Goal: Task Accomplishment & Management: Manage account settings

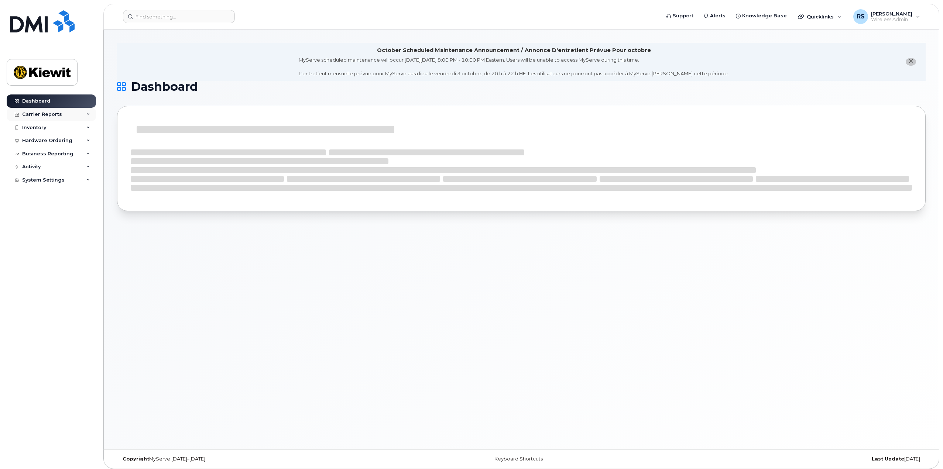
click at [34, 117] on div "Carrier Reports" at bounding box center [42, 115] width 40 height 6
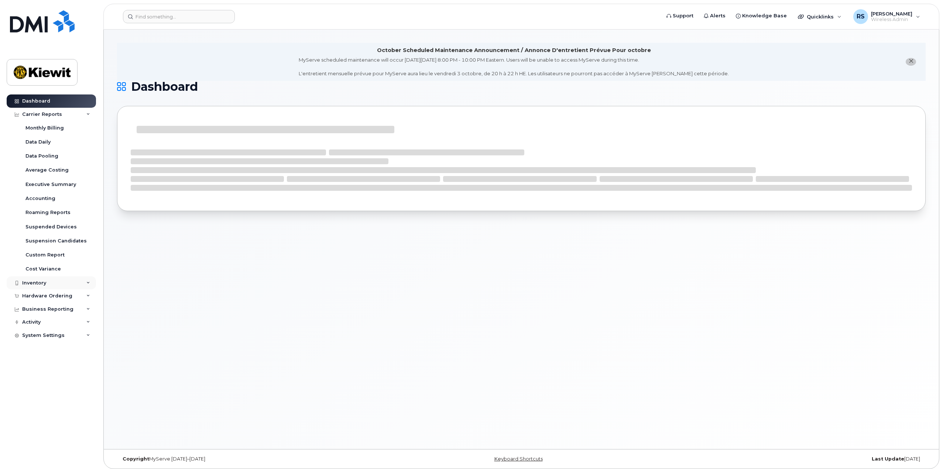
click at [59, 285] on div "Inventory" at bounding box center [51, 283] width 89 height 13
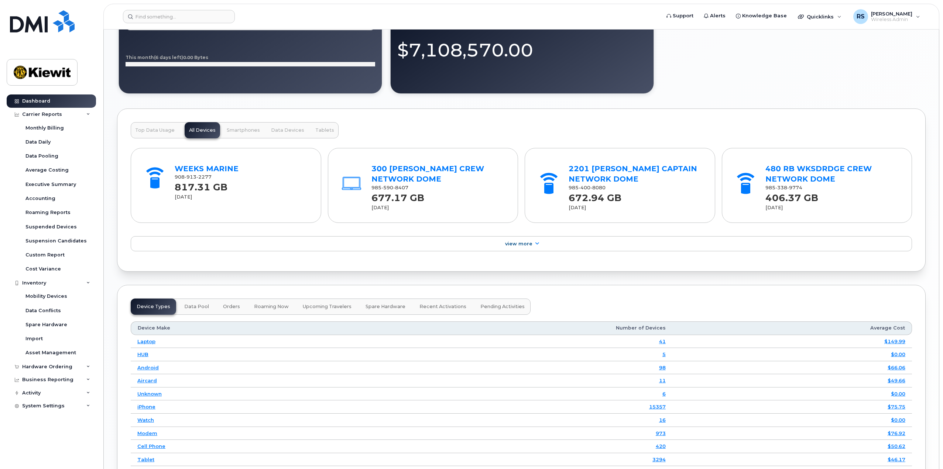
scroll to position [776, 0]
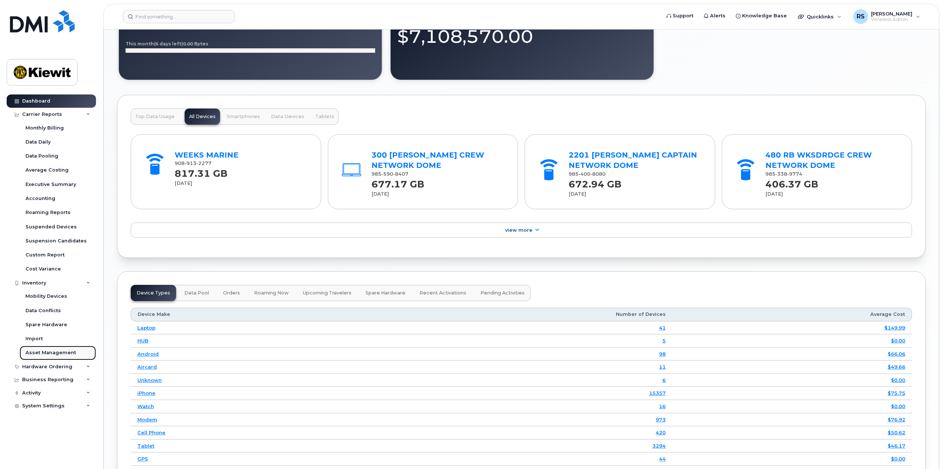
click at [54, 351] on div "Asset Management" at bounding box center [50, 353] width 51 height 7
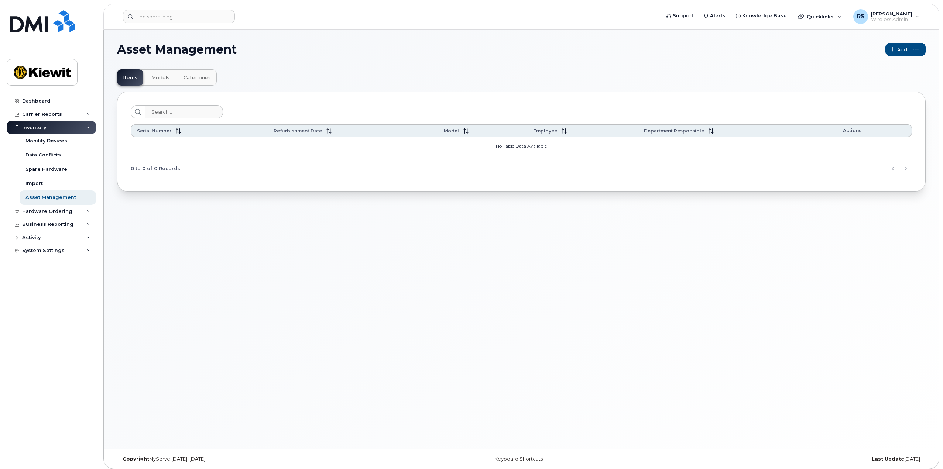
click at [64, 126] on div "Inventory" at bounding box center [51, 127] width 89 height 13
click at [62, 127] on div "Inventory" at bounding box center [51, 127] width 89 height 13
click at [52, 117] on div "Carrier Reports" at bounding box center [42, 115] width 40 height 6
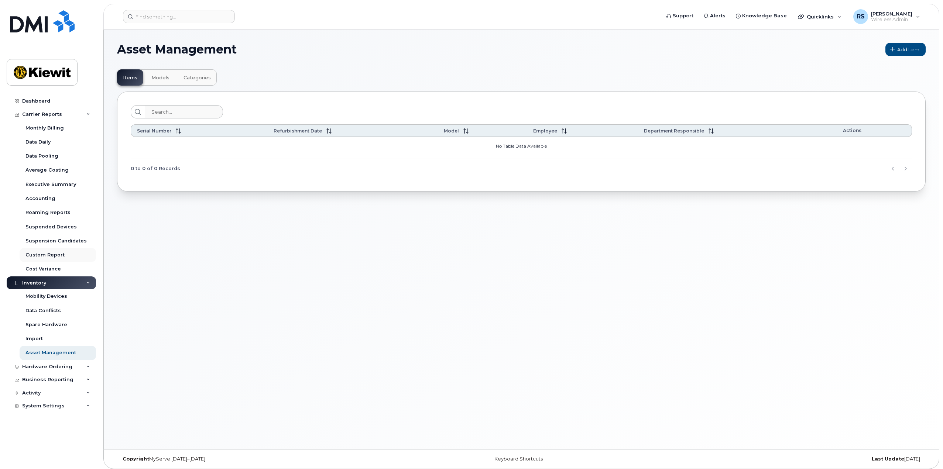
scroll to position [4, 0]
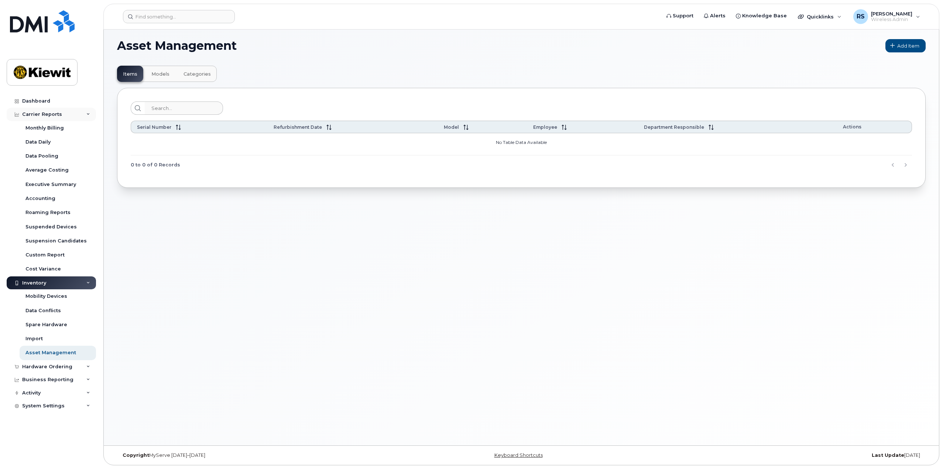
click at [47, 110] on div "Carrier Reports" at bounding box center [51, 114] width 89 height 13
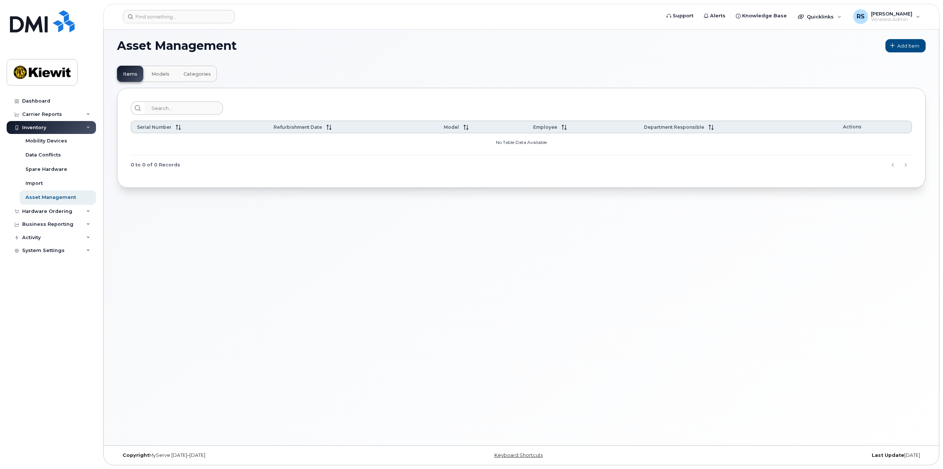
click at [49, 129] on div "Inventory" at bounding box center [51, 127] width 89 height 13
click at [65, 154] on div "Business Reporting" at bounding box center [47, 154] width 51 height 6
click at [52, 167] on div "Managerial Reports" at bounding box center [50, 167] width 51 height 7
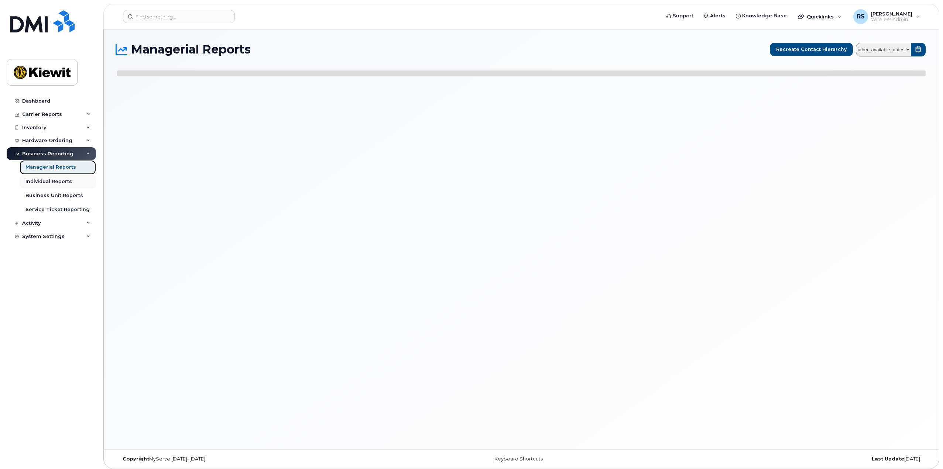
select select
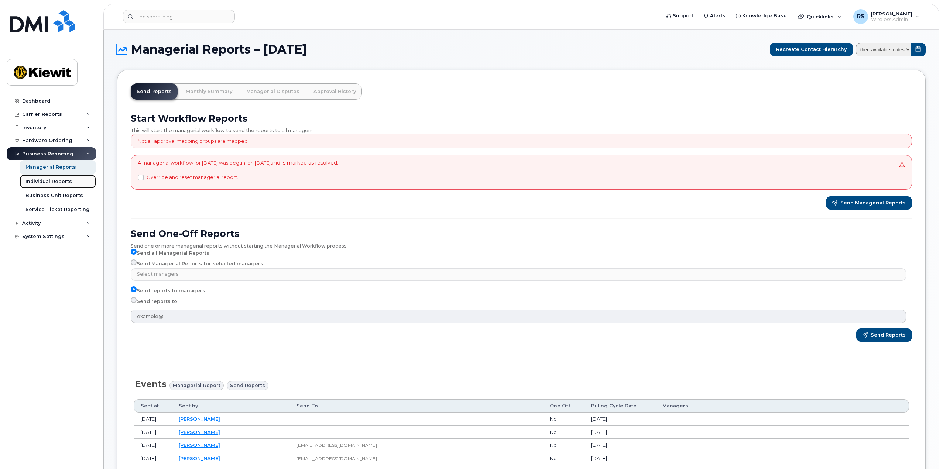
click at [53, 181] on div "Individual Reports" at bounding box center [48, 181] width 47 height 7
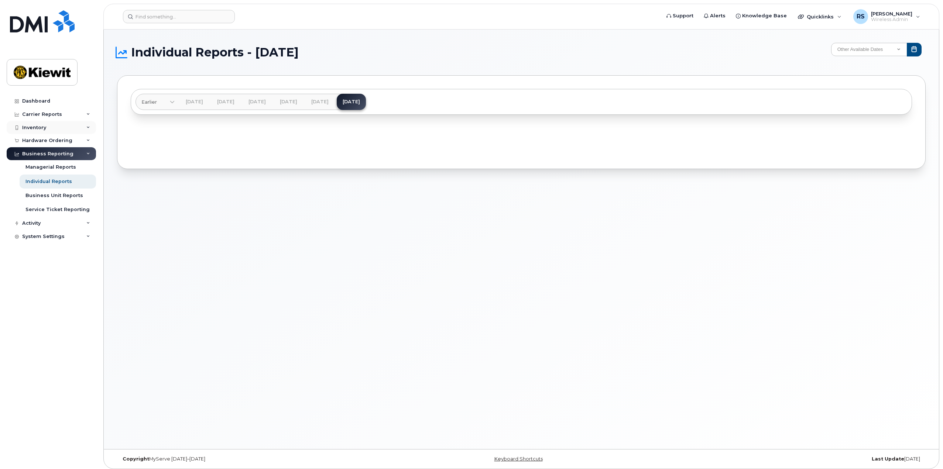
click at [61, 127] on div "Inventory" at bounding box center [51, 127] width 89 height 13
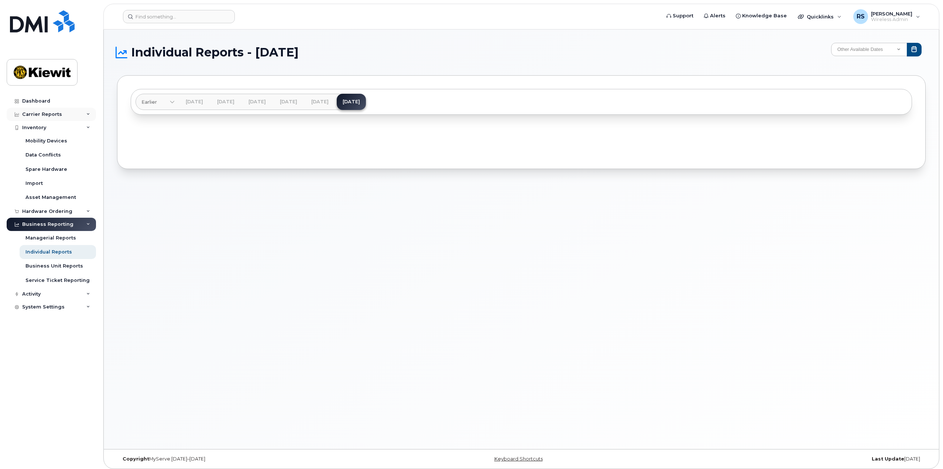
click at [53, 115] on div "Carrier Reports" at bounding box center [42, 115] width 40 height 6
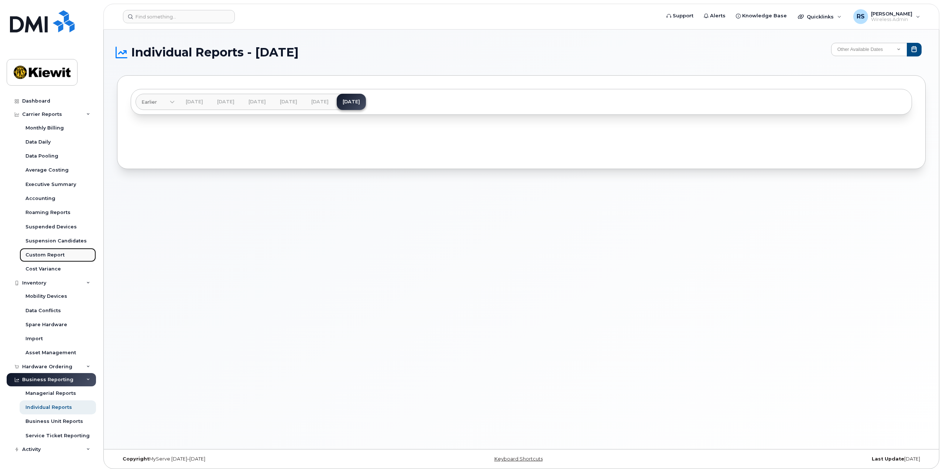
click at [45, 255] on div "Custom Report" at bounding box center [44, 255] width 39 height 7
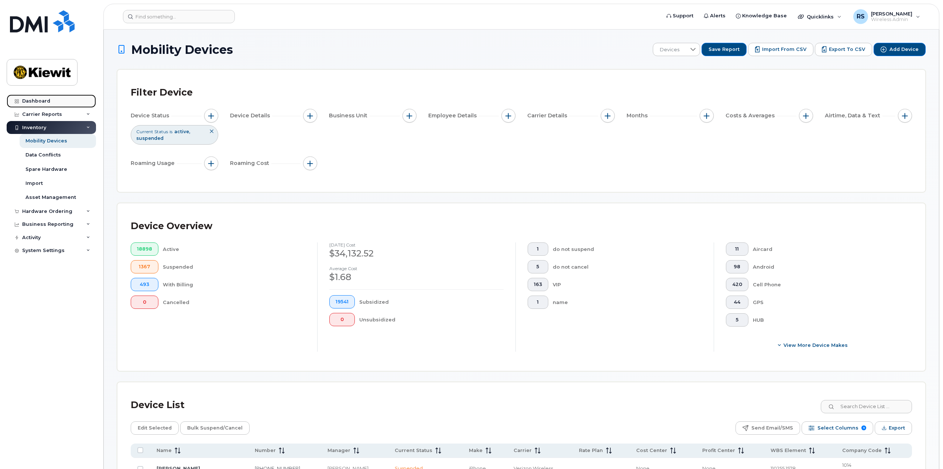
click at [28, 97] on link "Dashboard" at bounding box center [51, 101] width 89 height 13
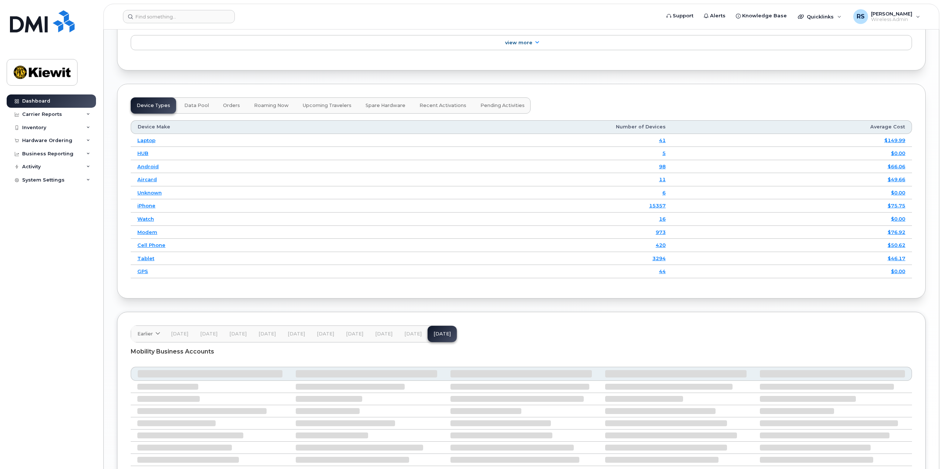
scroll to position [1022, 0]
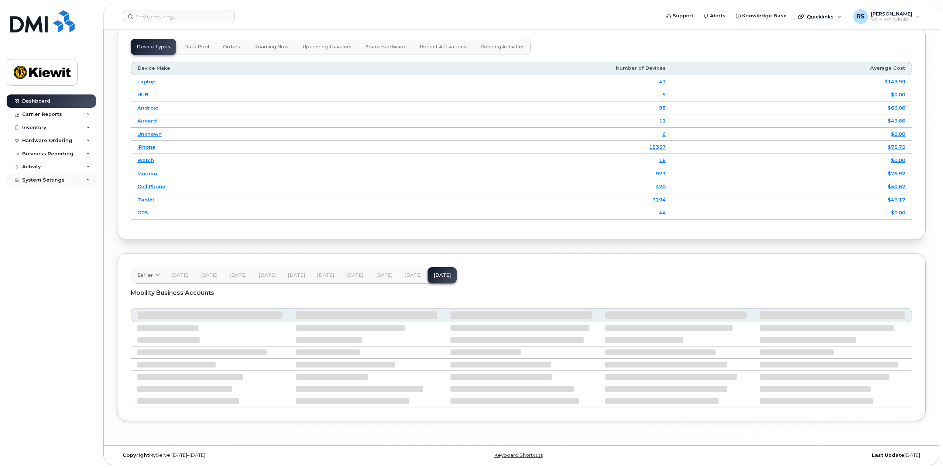
click at [58, 179] on div "System Settings" at bounding box center [43, 180] width 42 height 6
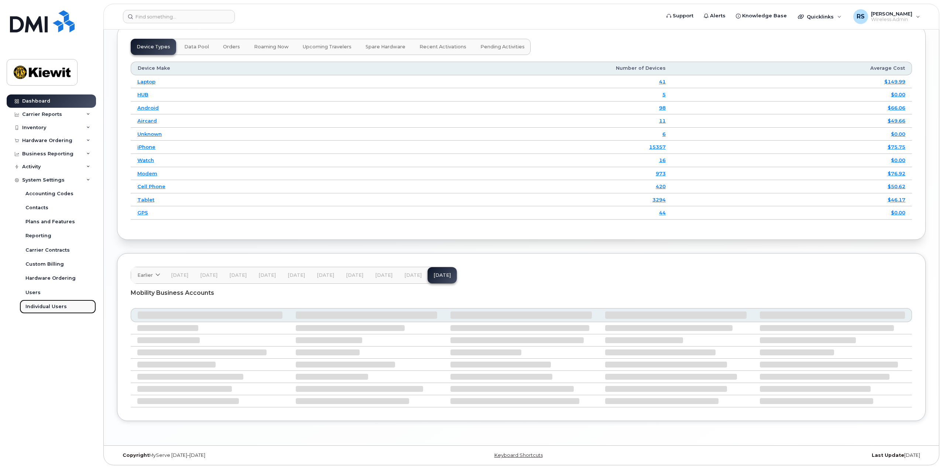
click at [45, 306] on div "Individual Users" at bounding box center [45, 307] width 41 height 7
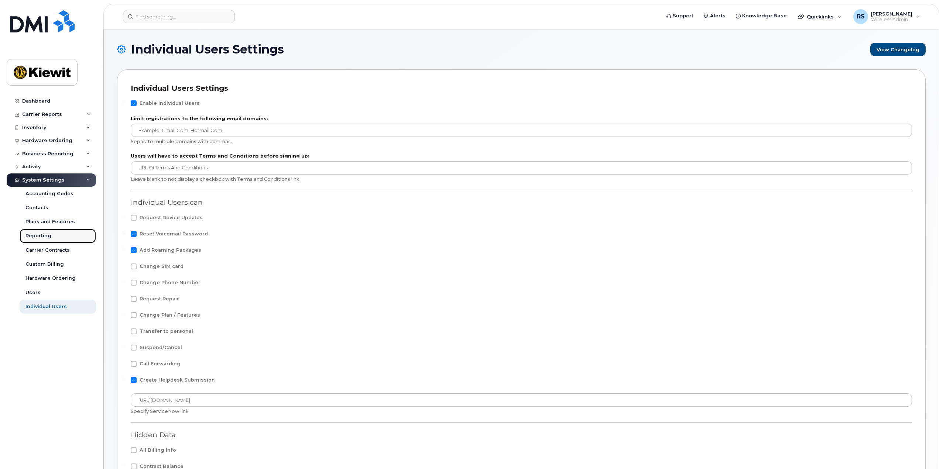
click at [41, 239] on div "Reporting" at bounding box center [38, 236] width 26 height 7
click at [41, 209] on div "Contacts" at bounding box center [36, 208] width 23 height 7
click at [46, 195] on div "Accounting Codes" at bounding box center [49, 194] width 48 height 7
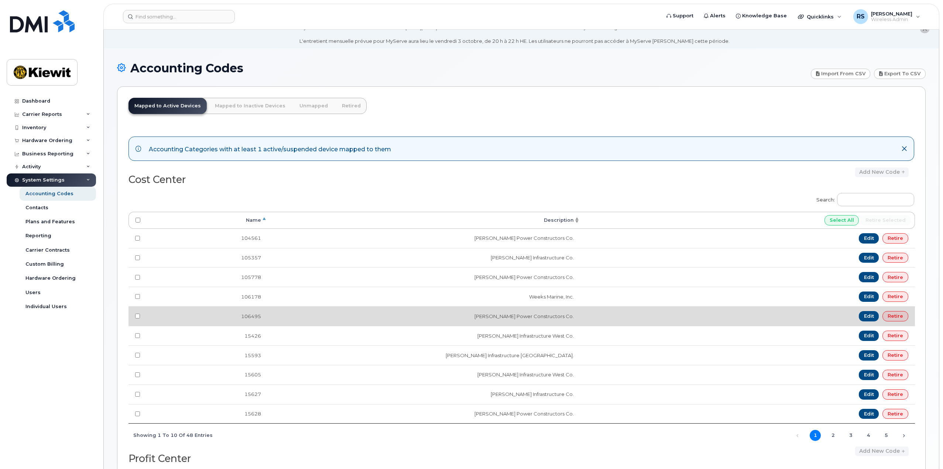
scroll to position [111, 0]
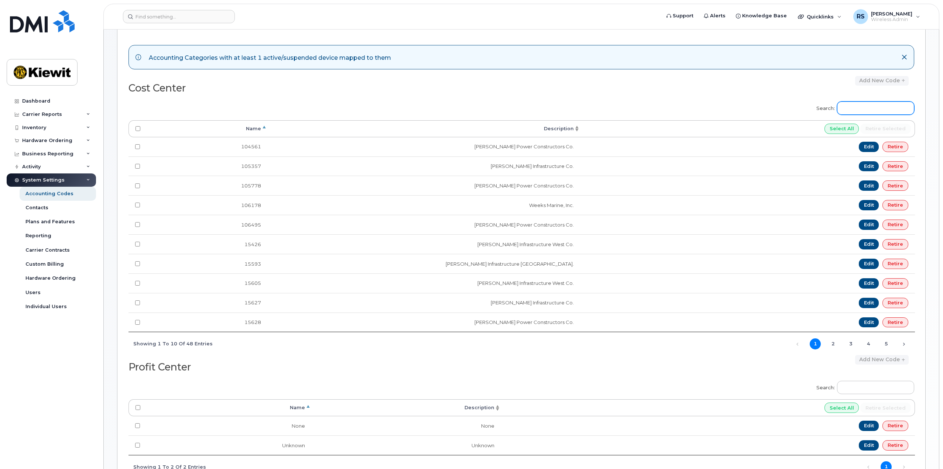
click at [862, 112] on input "Search:" at bounding box center [875, 108] width 77 height 13
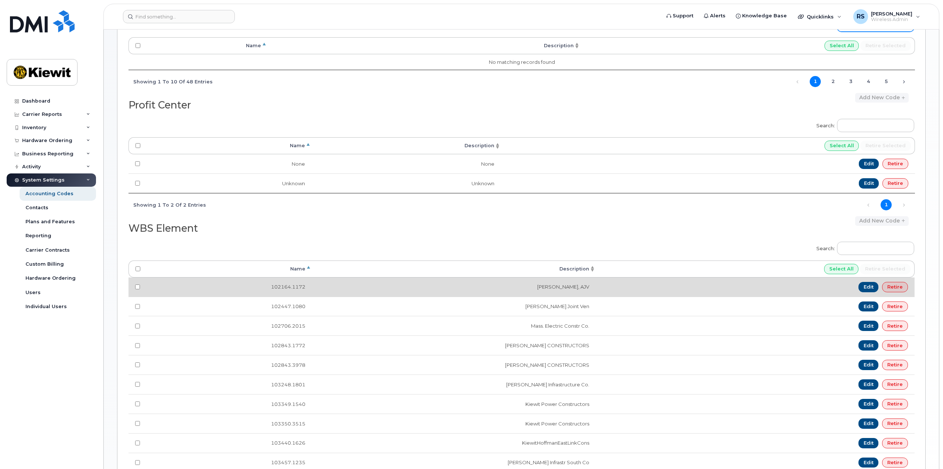
scroll to position [222, 0]
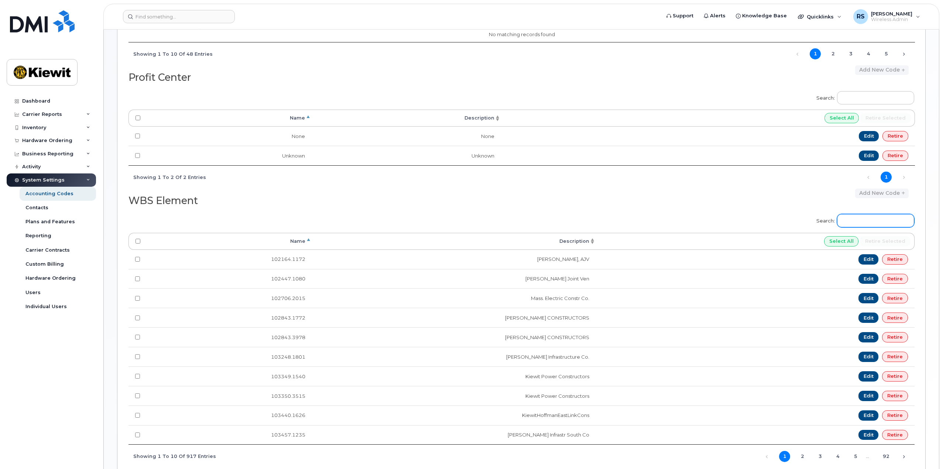
type input "106373"
click at [865, 222] on input "Search:" at bounding box center [875, 220] width 77 height 13
type input "106373"
click at [761, 198] on div "Add new code" at bounding box center [717, 194] width 393 height 10
click at [885, 225] on input "106373" at bounding box center [875, 220] width 77 height 13
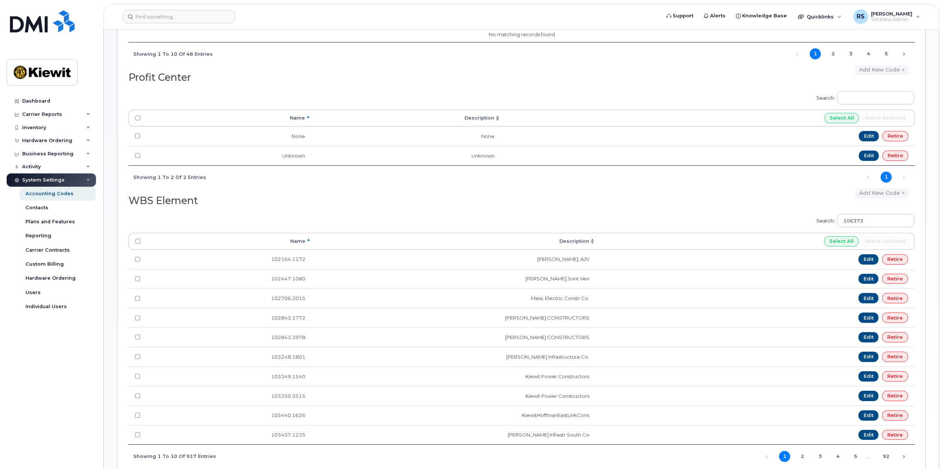
click at [709, 216] on div "Search: 106373 Processing... Name Description Select All Retire selected 102164…" at bounding box center [522, 338] width 786 height 259
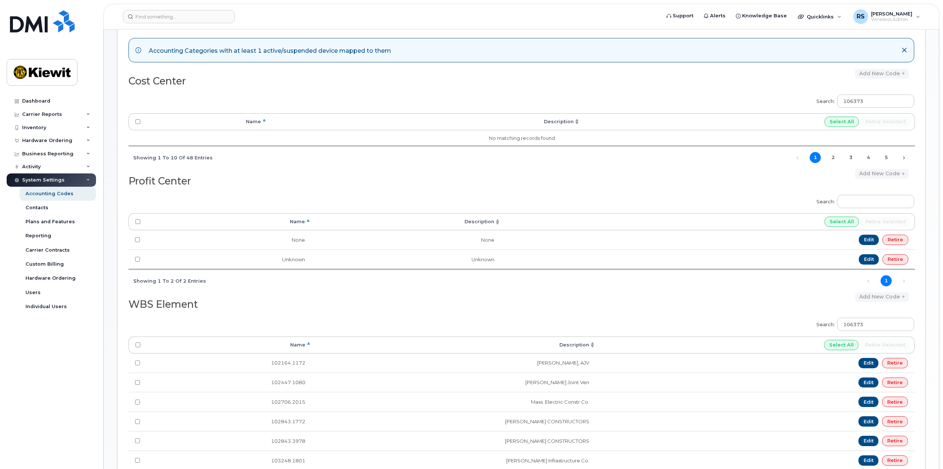
scroll to position [84, 0]
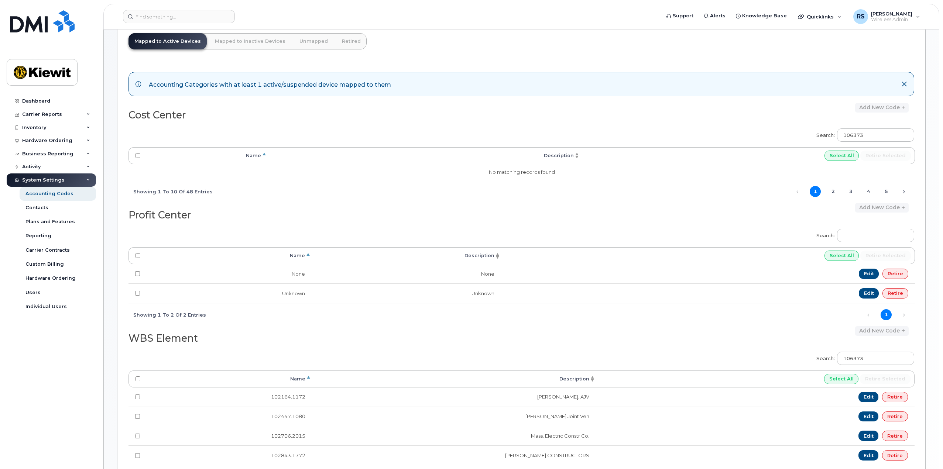
click at [904, 89] on div "Accounting Categories with at least 1 active/suspended device mapped to them" at bounding box center [522, 84] width 786 height 24
drag, startPoint x: 874, startPoint y: 137, endPoint x: 780, endPoint y: 124, distance: 95.2
click at [781, 124] on div "Search: 106373 Processing... Name Description Select All Retire selected No mat…" at bounding box center [522, 163] width 786 height 79
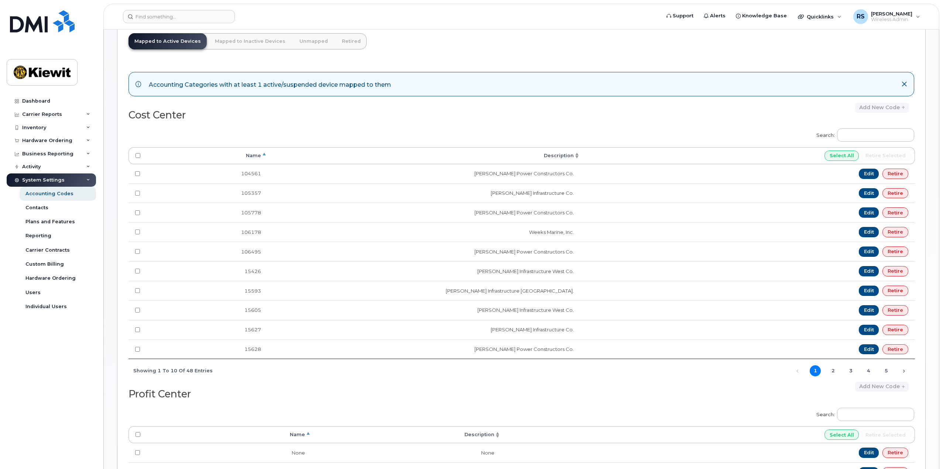
click at [765, 130] on div "Search: Processing... Name Description Select All Retire selected 104561 Kiewit…" at bounding box center [522, 253] width 786 height 259
click at [835, 374] on link "2" at bounding box center [833, 371] width 11 height 11
click at [385, 120] on h2 "Cost Center" at bounding box center [322, 115] width 387 height 11
click at [39, 123] on div "Inventory" at bounding box center [51, 127] width 89 height 13
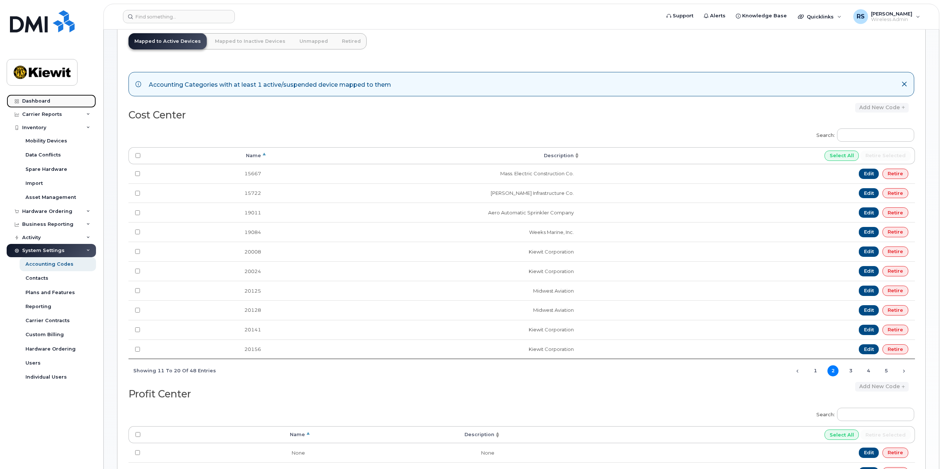
click at [44, 105] on link "Dashboard" at bounding box center [51, 101] width 89 height 13
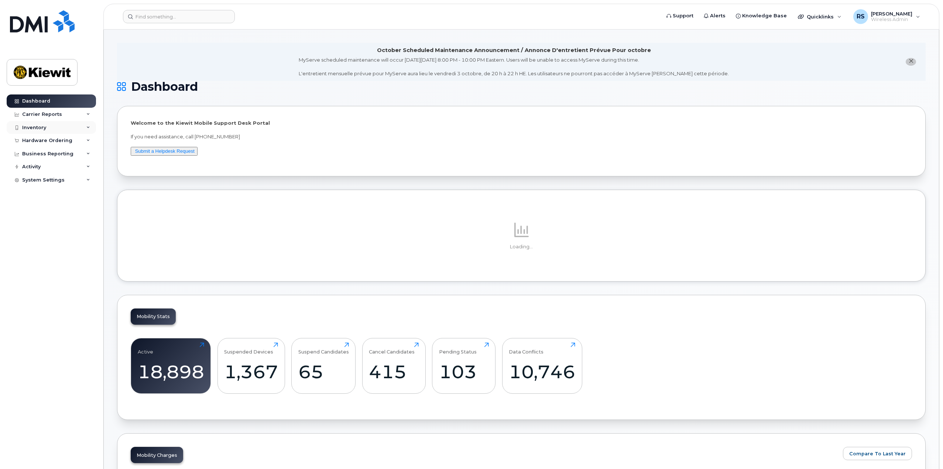
click at [38, 125] on div "Inventory" at bounding box center [34, 128] width 24 height 6
click at [42, 137] on link "Mobility Devices" at bounding box center [58, 141] width 76 height 14
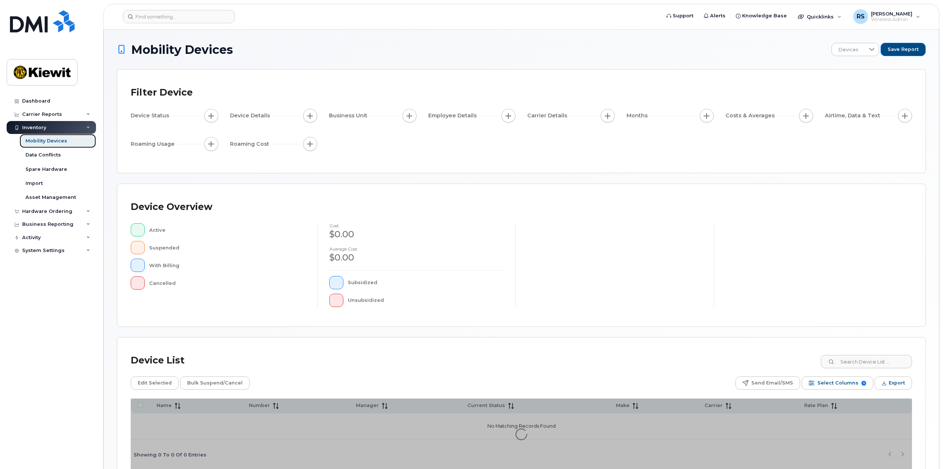
click at [41, 141] on div "Mobility Devices" at bounding box center [46, 141] width 42 height 7
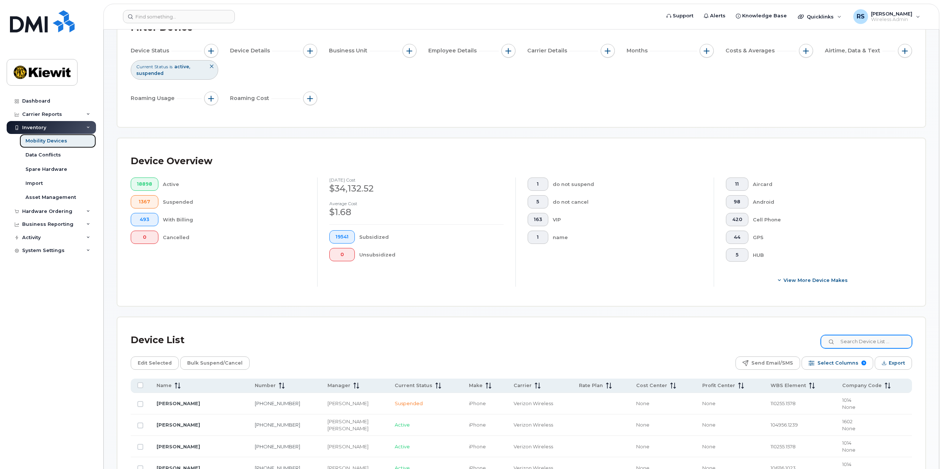
scroll to position [74, 0]
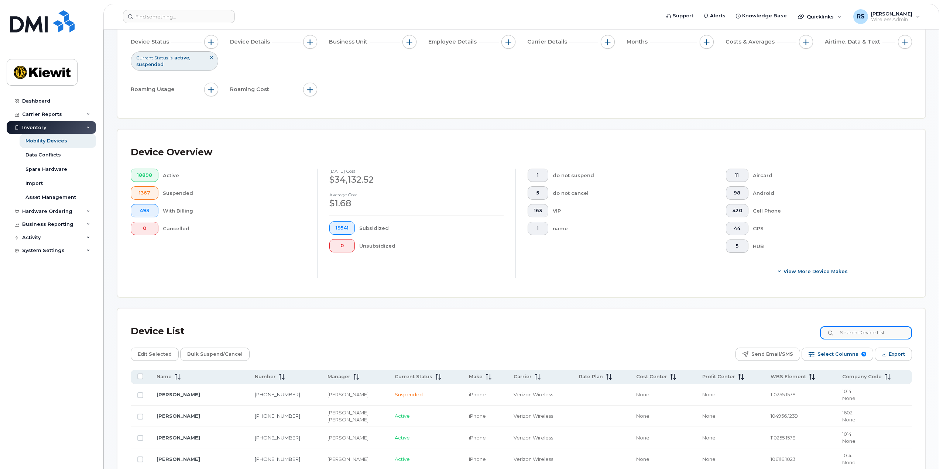
click at [855, 333] on input at bounding box center [866, 332] width 92 height 13
type input "106373."
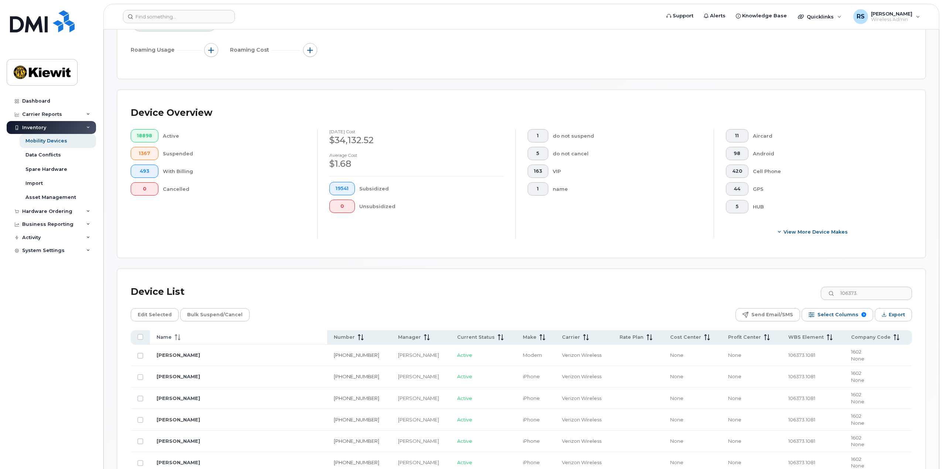
scroll to position [96, 0]
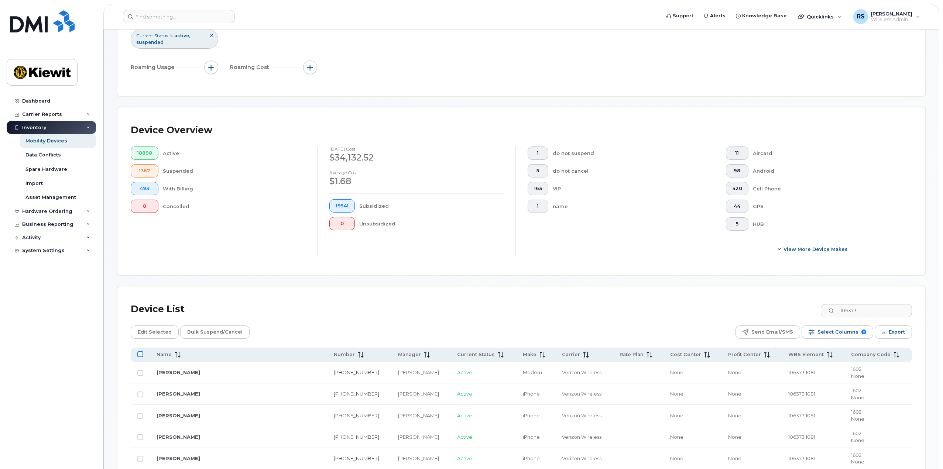
click at [140, 353] on input "All items unselected" at bounding box center [140, 355] width 6 height 6
checkbox input "true"
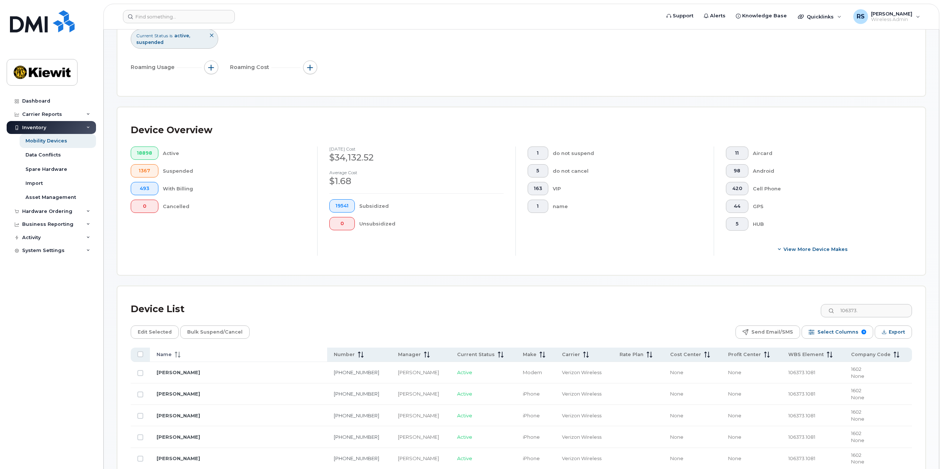
checkbox input "true"
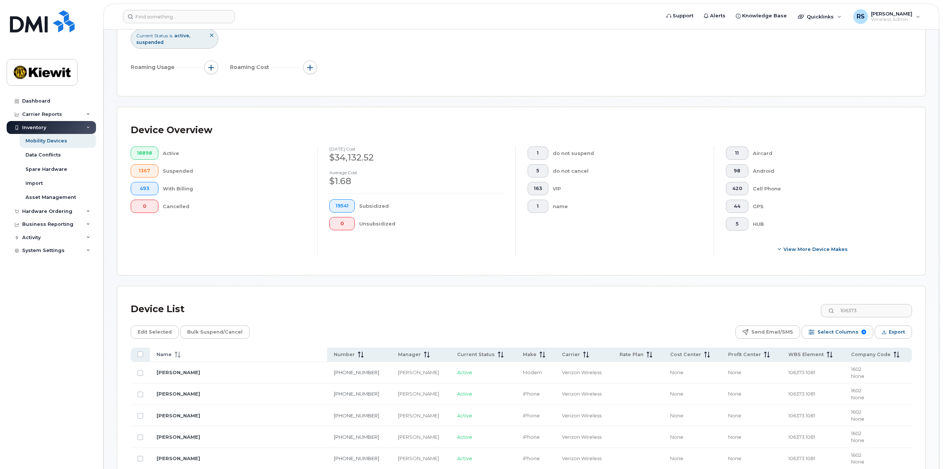
checkbox input "true"
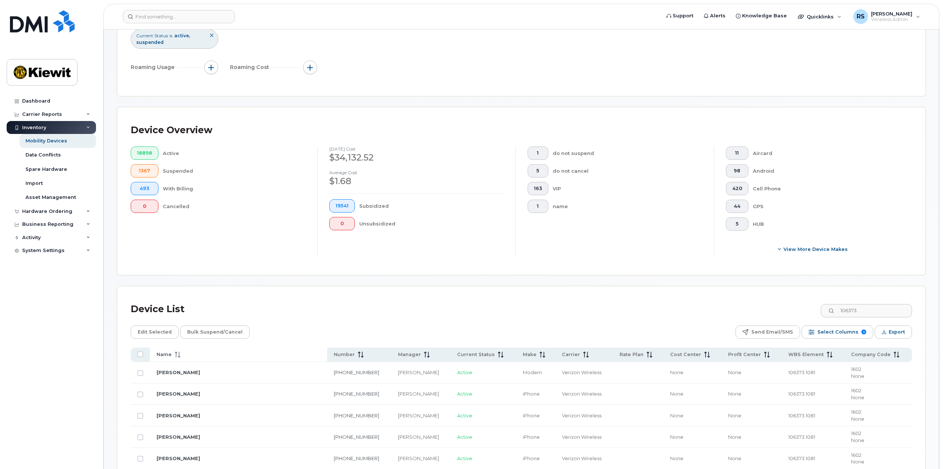
checkbox input "true"
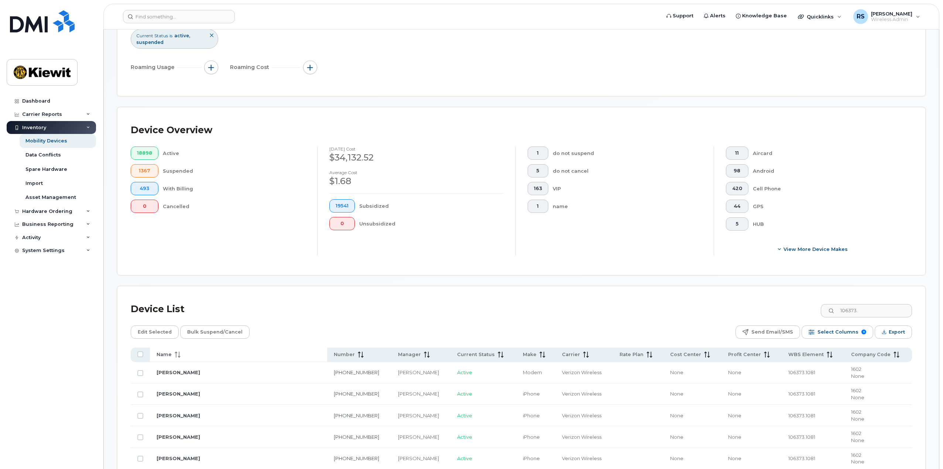
checkbox input "true"
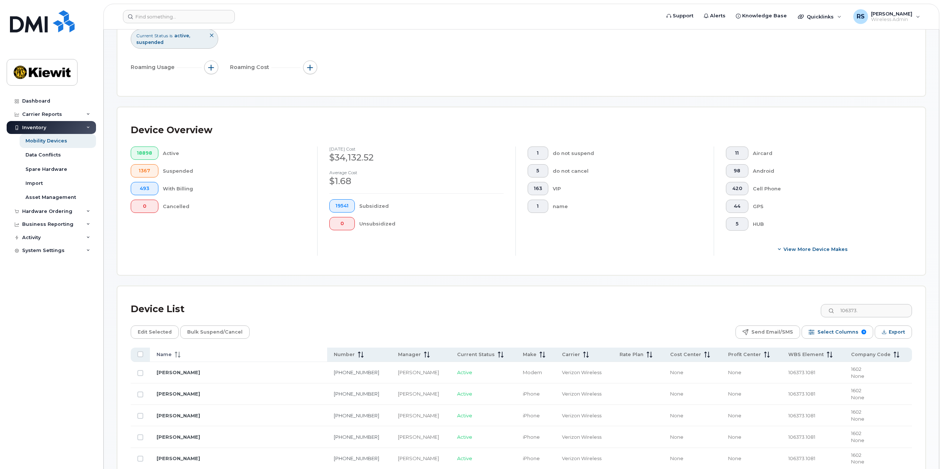
checkbox input "true"
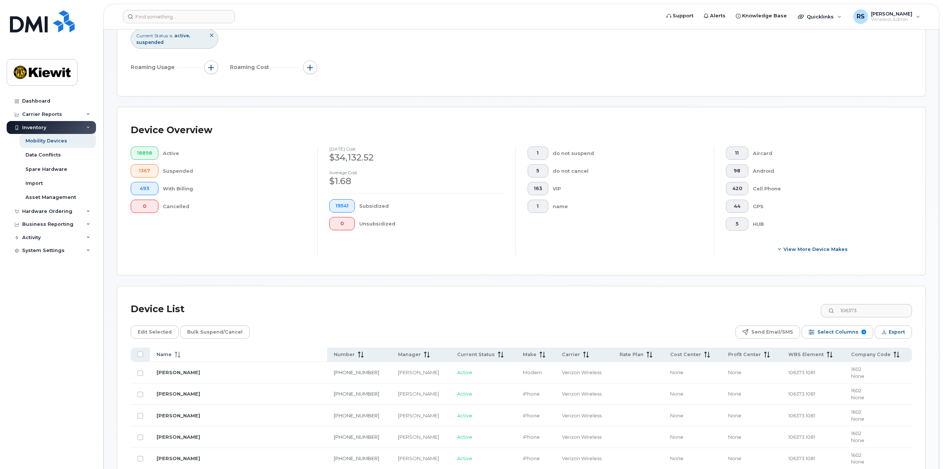
checkbox input "true"
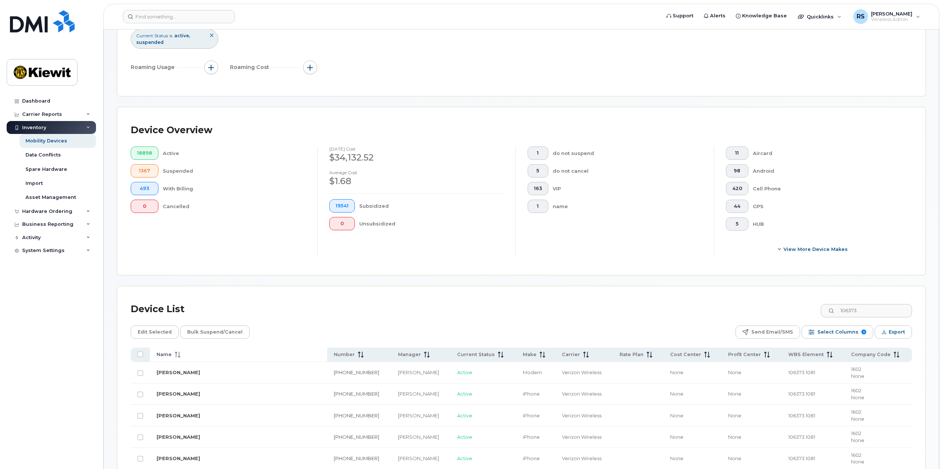
checkbox input "true"
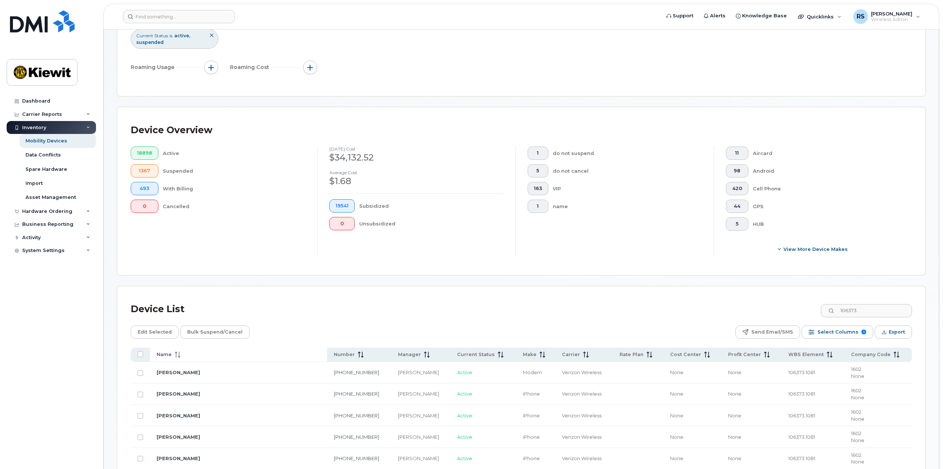
checkbox input "true"
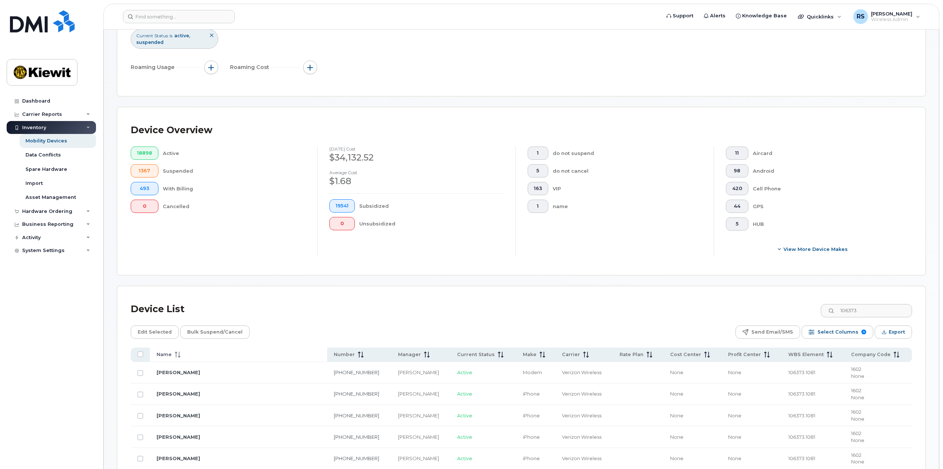
checkbox input "true"
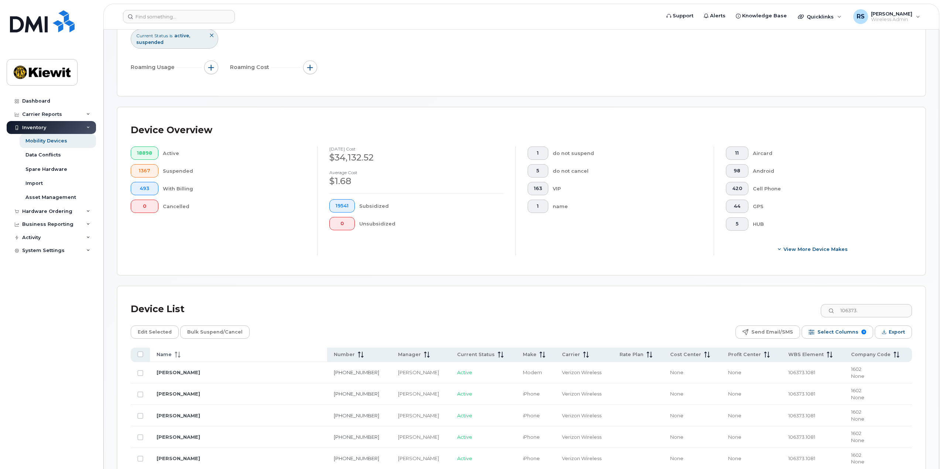
checkbox input "true"
click at [152, 332] on span "Edit Selected" at bounding box center [155, 332] width 34 height 11
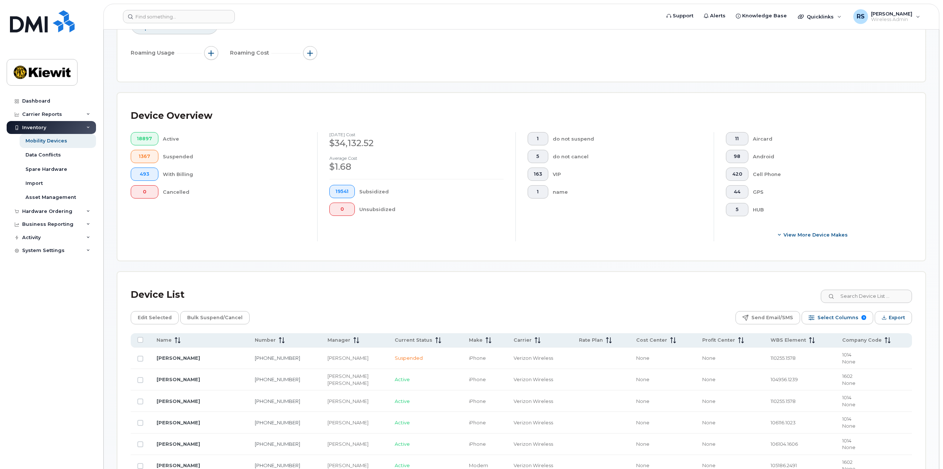
scroll to position [111, 0]
click at [854, 297] on input at bounding box center [866, 296] width 92 height 13
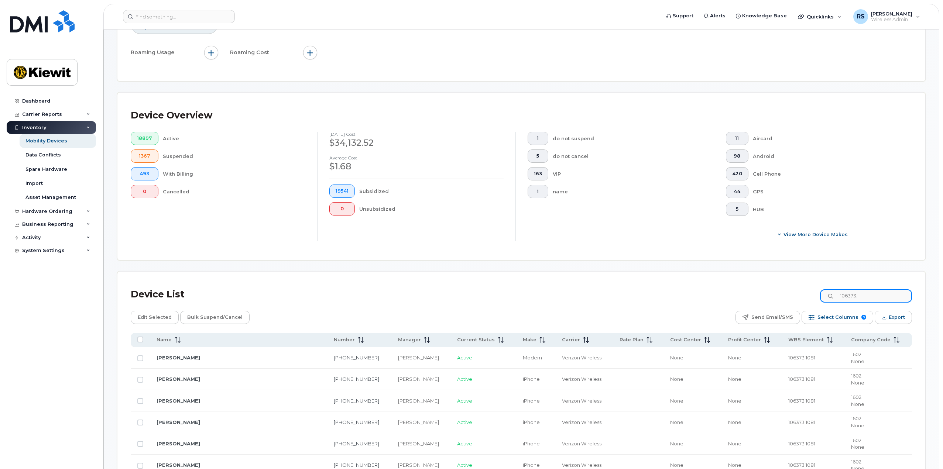
type input "106373."
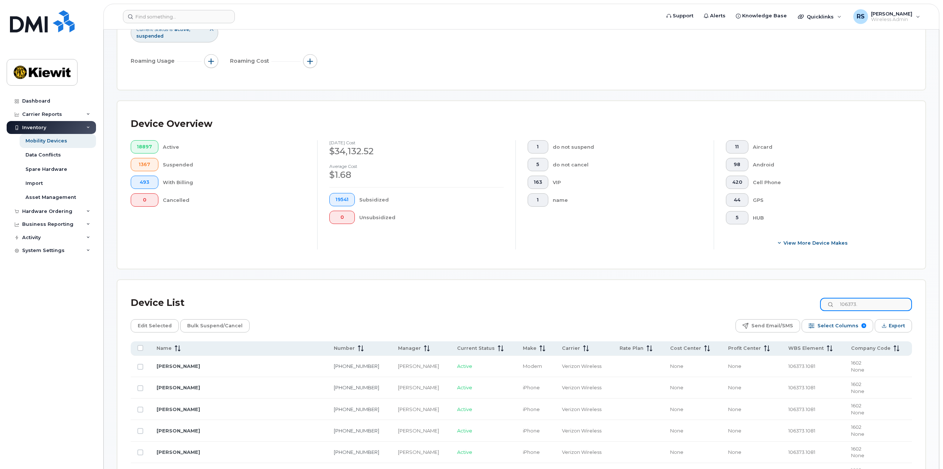
scroll to position [185, 0]
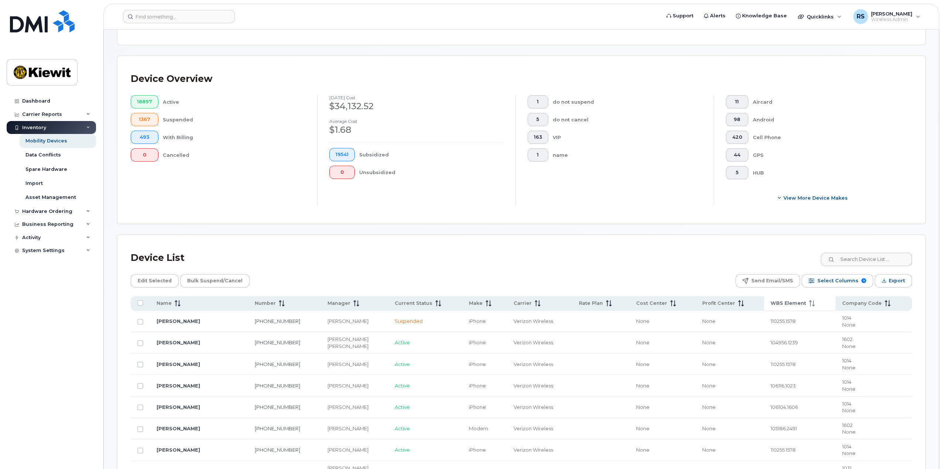
scroll to position [148, 0]
click at [859, 260] on input at bounding box center [866, 259] width 92 height 13
type input "106373."
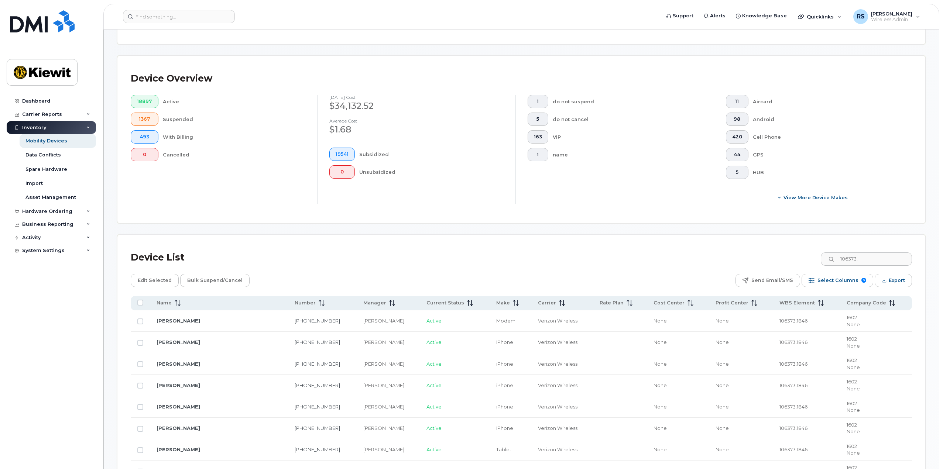
click at [731, 260] on div "Device List 106373." at bounding box center [521, 257] width 781 height 19
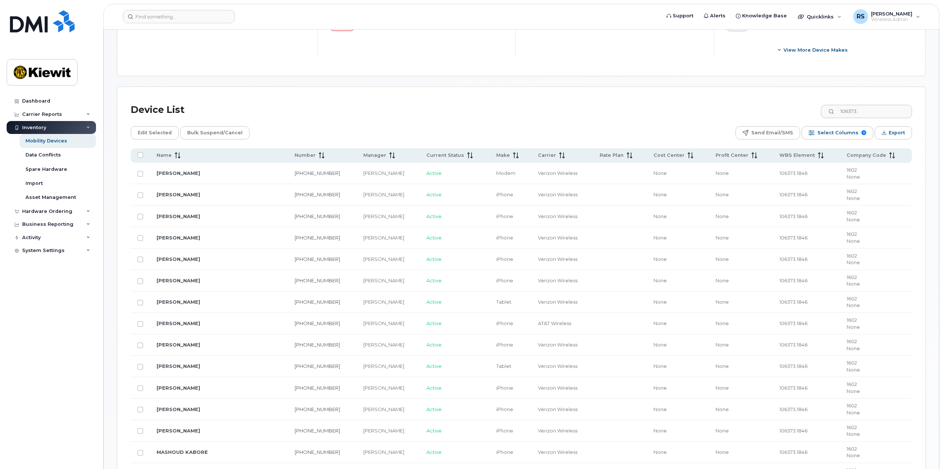
scroll to position [332, 0]
